Goal: Task Accomplishment & Management: Manage account settings

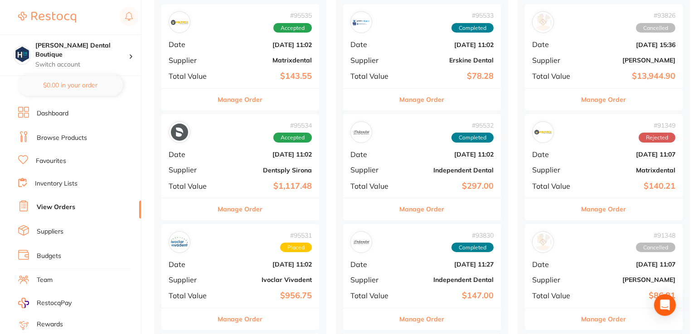
scroll to position [317, 0]
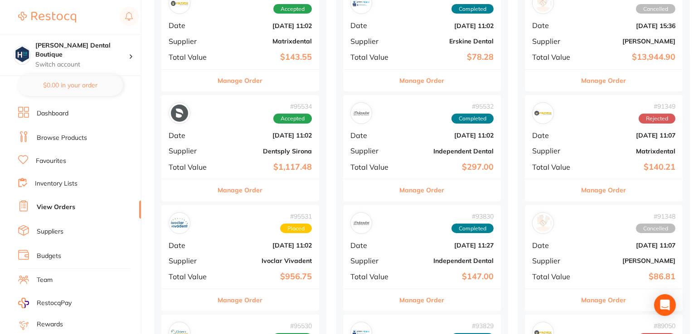
scroll to position [136, 0]
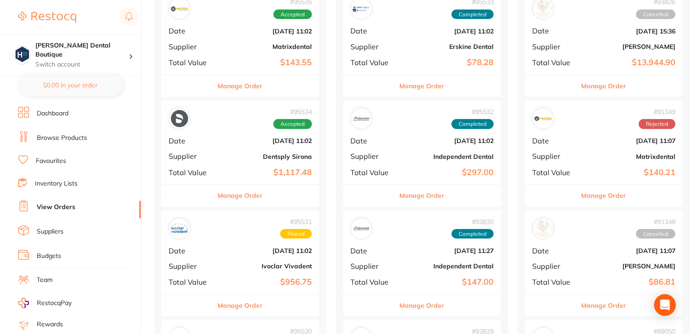
click at [235, 193] on button "Manage Order" at bounding box center [240, 196] width 45 height 22
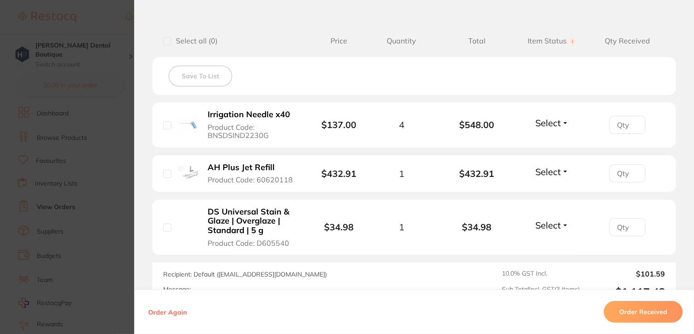
scroll to position [227, 0]
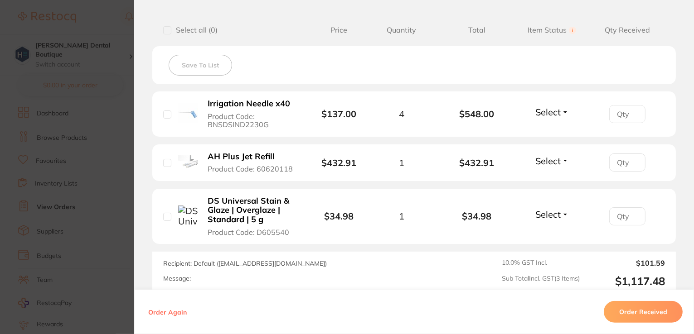
click at [654, 316] on button "Order Received" at bounding box center [643, 312] width 79 height 22
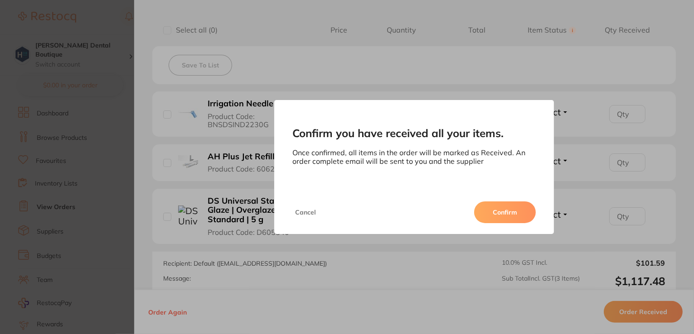
click at [496, 210] on button "Confirm" at bounding box center [505, 213] width 62 height 22
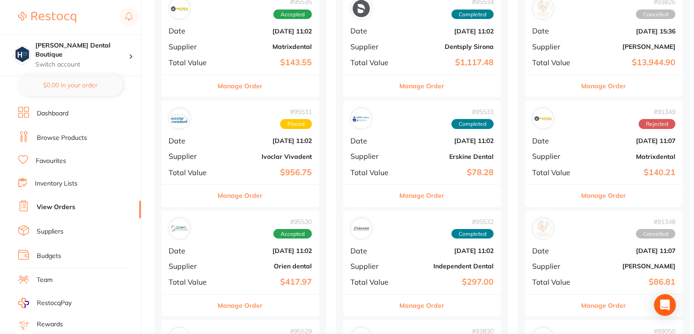
click at [234, 90] on button "Manage Order" at bounding box center [240, 86] width 45 height 22
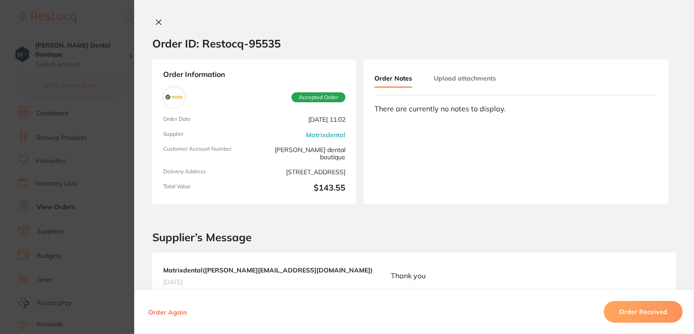
click at [161, 21] on button at bounding box center [158, 23] width 13 height 10
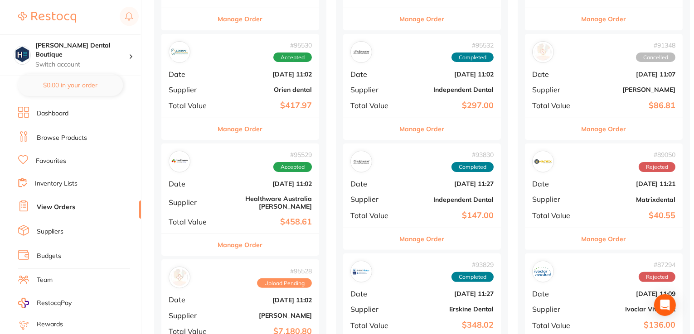
scroll to position [317, 0]
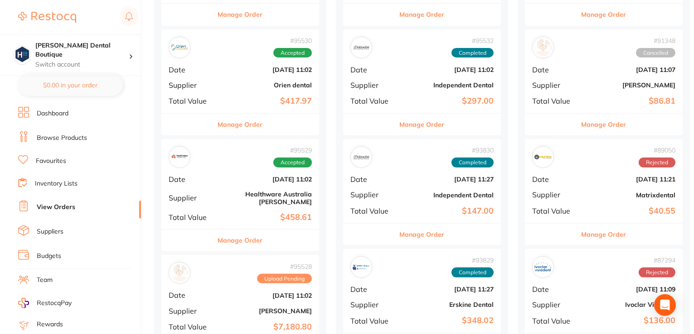
click at [244, 127] on button "Manage Order" at bounding box center [240, 125] width 45 height 22
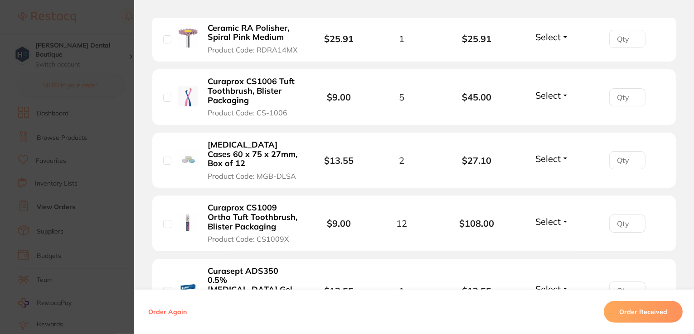
scroll to position [219, 0]
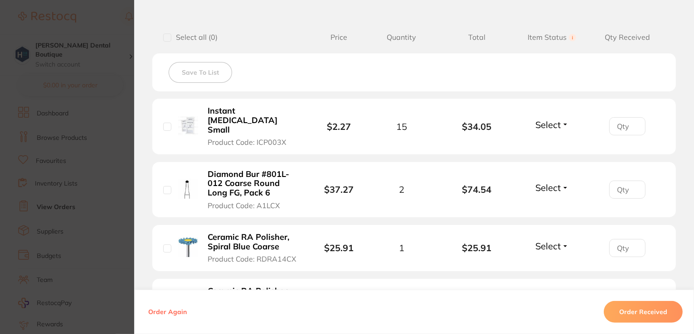
click at [655, 310] on button "Order Received" at bounding box center [643, 312] width 79 height 22
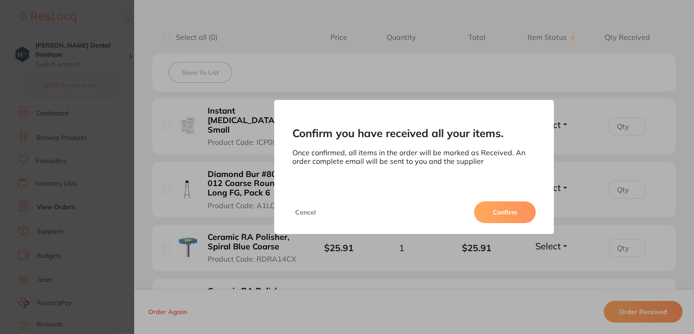
click at [508, 207] on button "Confirm" at bounding box center [505, 213] width 62 height 22
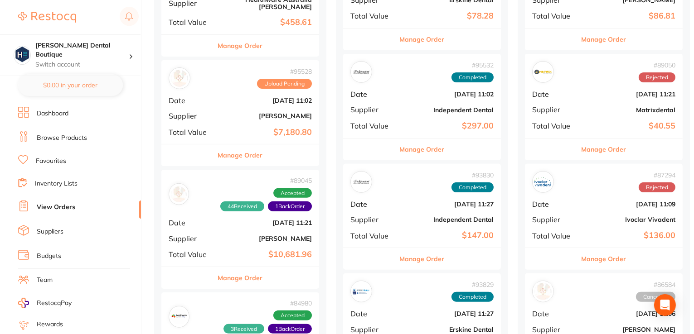
scroll to position [408, 0]
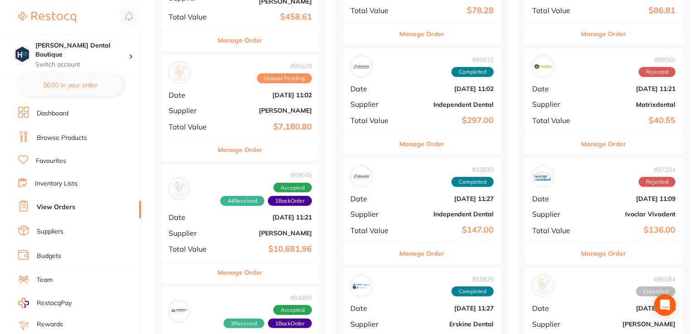
click at [248, 266] on button "Manage Order" at bounding box center [240, 273] width 45 height 22
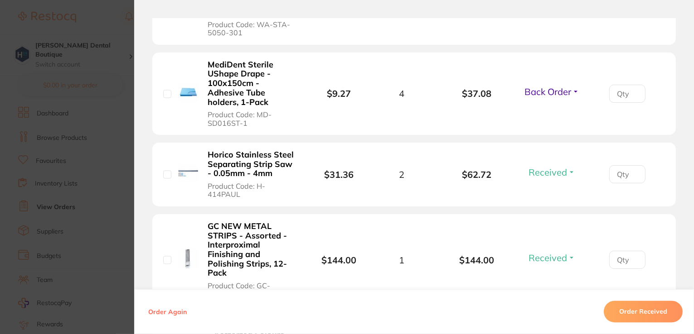
scroll to position [1677, 0]
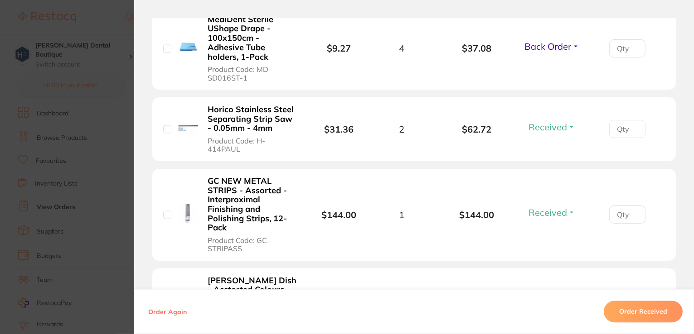
click at [83, 35] on section "Order ID: Restocq- 89045 Order Information 44 Received 1 Back Order Accepted Or…" at bounding box center [347, 167] width 694 height 334
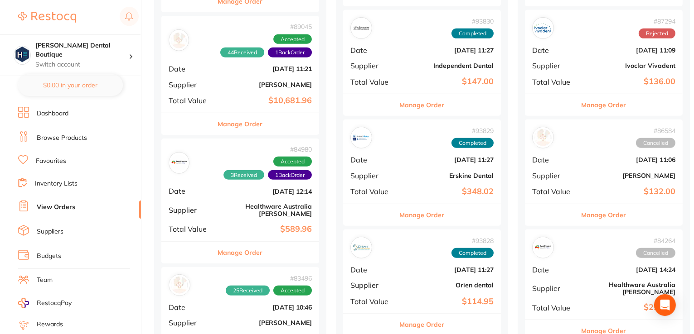
scroll to position [589, 0]
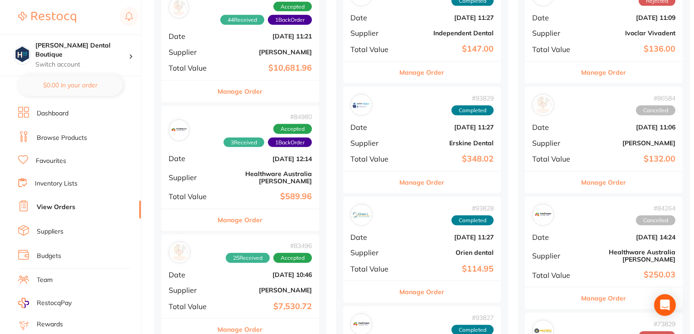
click at [238, 209] on button "Manage Order" at bounding box center [240, 220] width 45 height 22
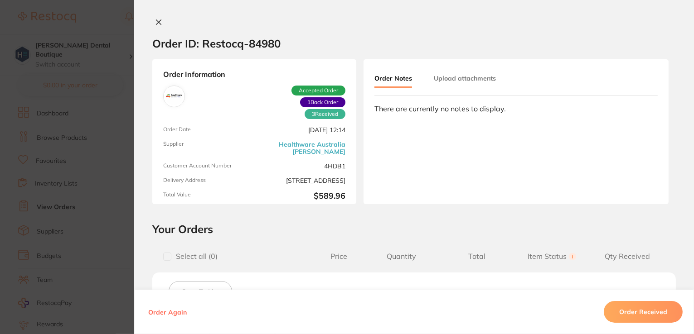
scroll to position [272, 0]
click at [152, 21] on button at bounding box center [158, 23] width 13 height 10
